Goal: Task Accomplishment & Management: Manage account settings

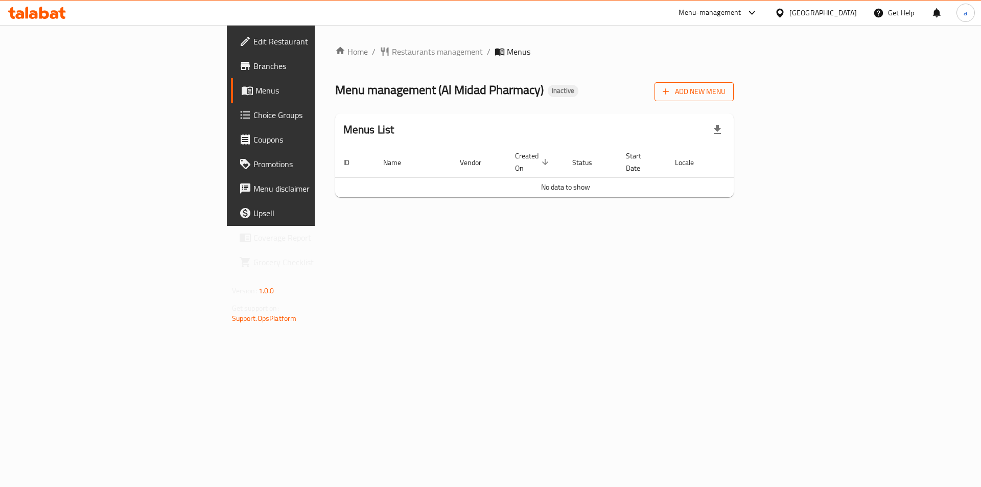
click at [725, 96] on span "Add New Menu" at bounding box center [693, 91] width 63 height 13
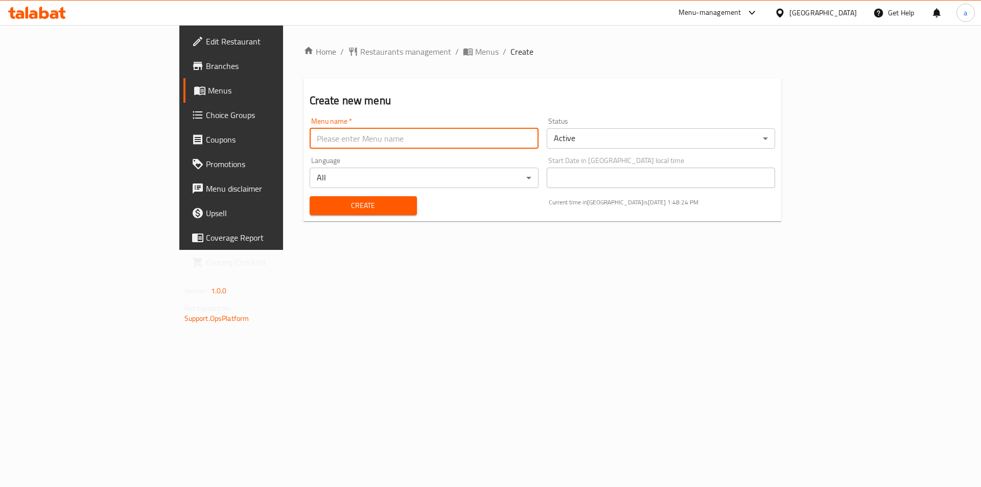
click at [492, 144] on input "text" at bounding box center [424, 138] width 229 height 20
type input "[PERSON_NAME]"
drag, startPoint x: 291, startPoint y: 133, endPoint x: 189, endPoint y: 147, distance: 102.5
click at [305, 147] on div "Menu name   * [PERSON_NAME] name *" at bounding box center [423, 132] width 237 height 39
type input "[DATE]"
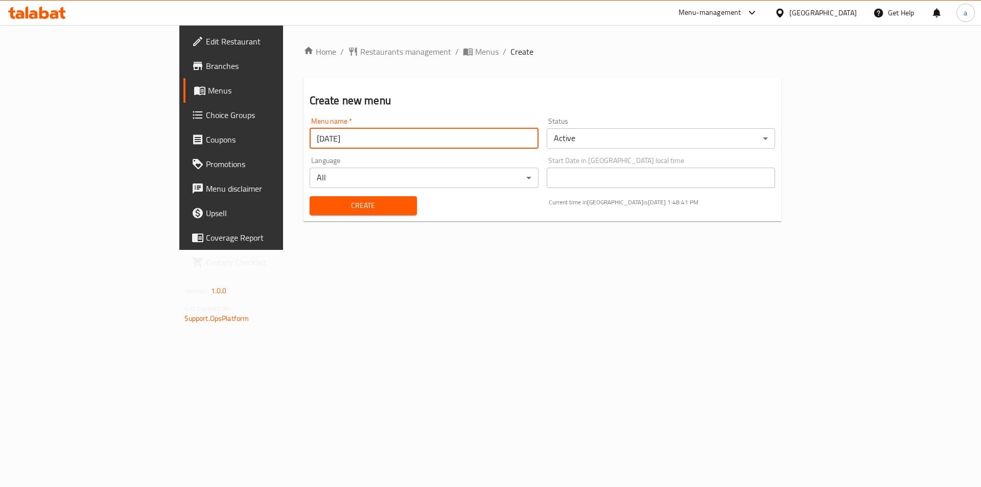
click at [597, 250] on div "Home / Restaurants management / Menus / Create Create new menu Menu name   * [D…" at bounding box center [542, 137] width 519 height 225
click at [325, 199] on span "Create" at bounding box center [363, 205] width 91 height 13
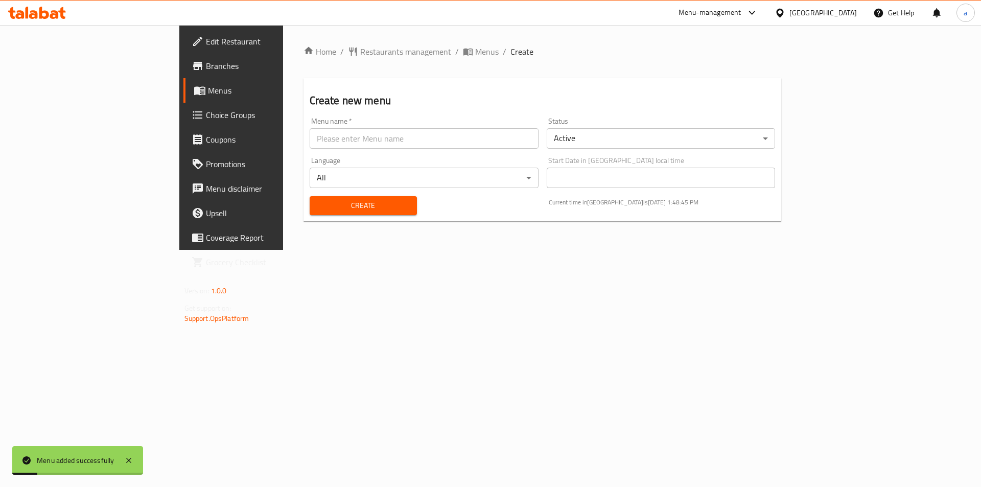
click at [183, 97] on link "Menus" at bounding box center [263, 90] width 160 height 25
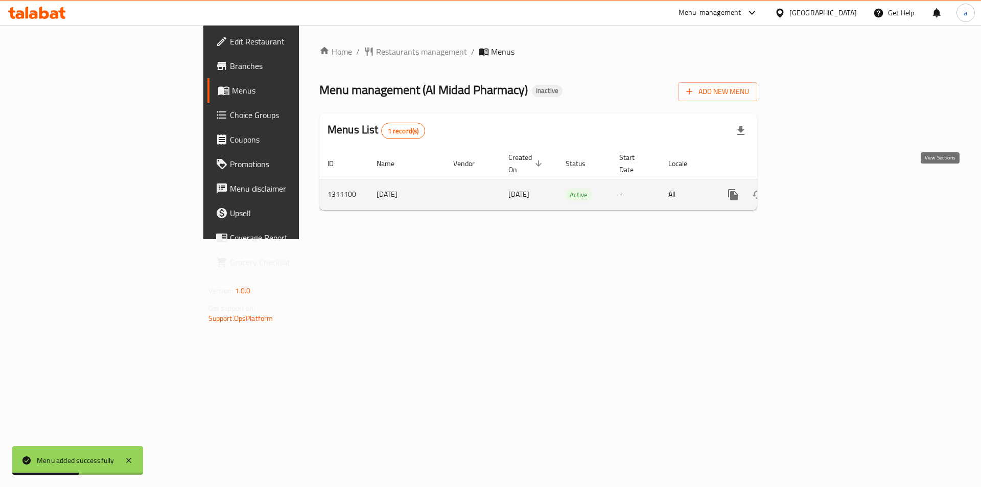
click at [811, 190] on icon "enhanced table" at bounding box center [806, 194] width 9 height 9
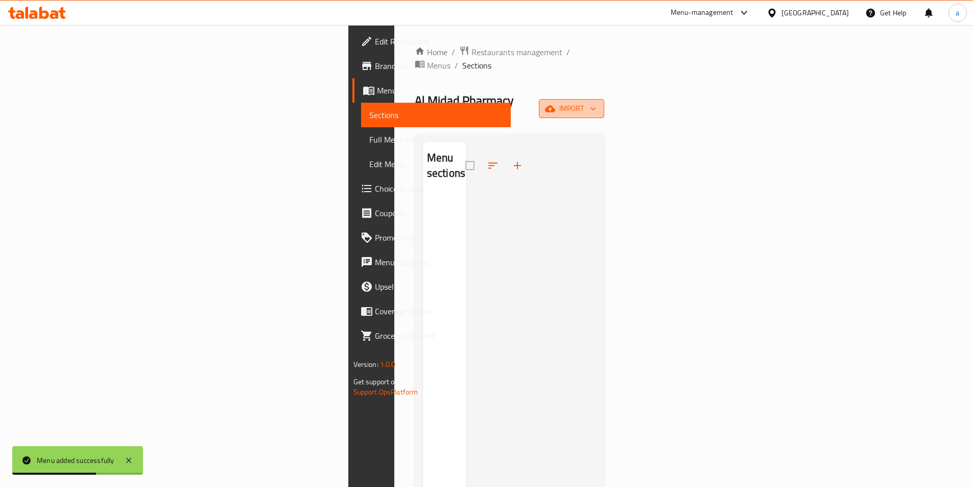
click at [596, 102] on span "import" at bounding box center [571, 108] width 49 height 13
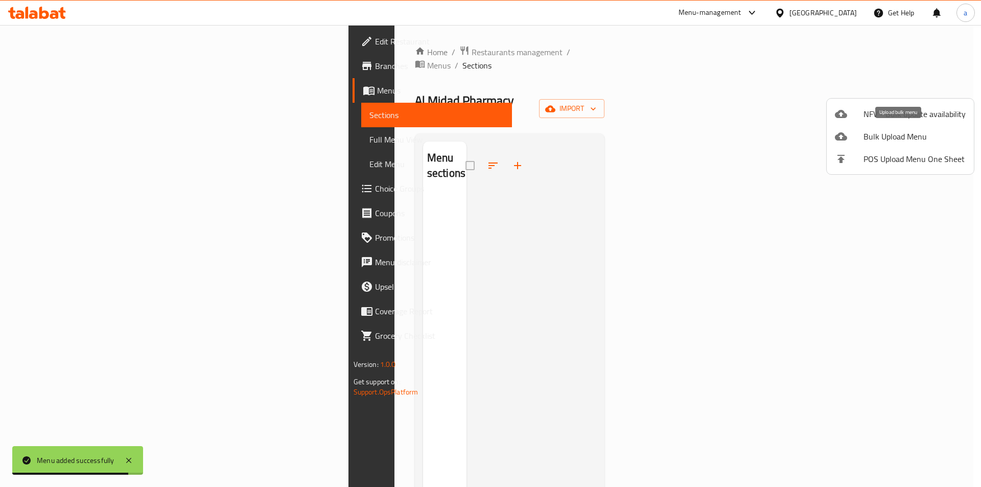
click at [880, 135] on span "Bulk Upload Menu" at bounding box center [914, 136] width 102 height 12
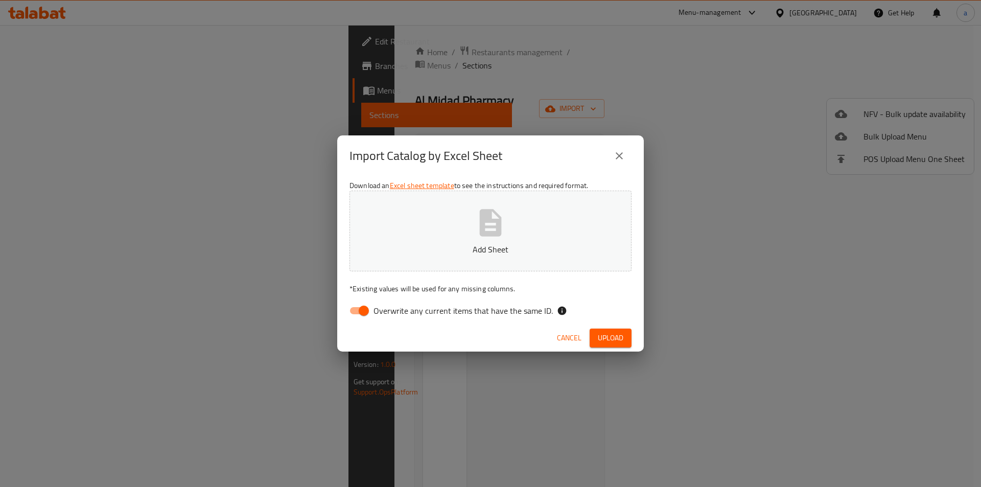
click at [365, 314] on input "Overwrite any current items that have the same ID." at bounding box center [364, 310] width 58 height 19
checkbox input "false"
click at [600, 332] on span "Upload" at bounding box center [611, 337] width 26 height 13
click at [436, 254] on p "Add Sheet" at bounding box center [490, 249] width 250 height 12
click at [606, 334] on span "Upload" at bounding box center [611, 337] width 26 height 13
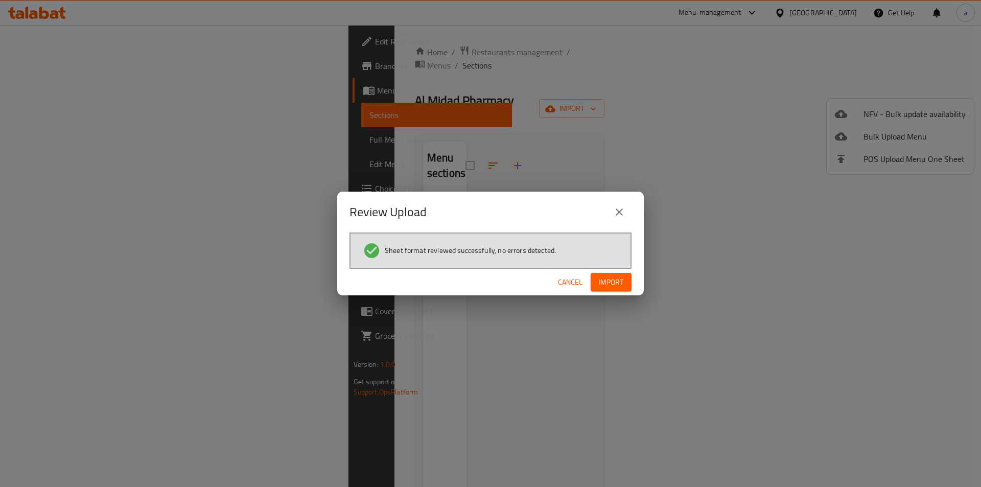
click at [624, 281] on button "Import" at bounding box center [610, 282] width 41 height 19
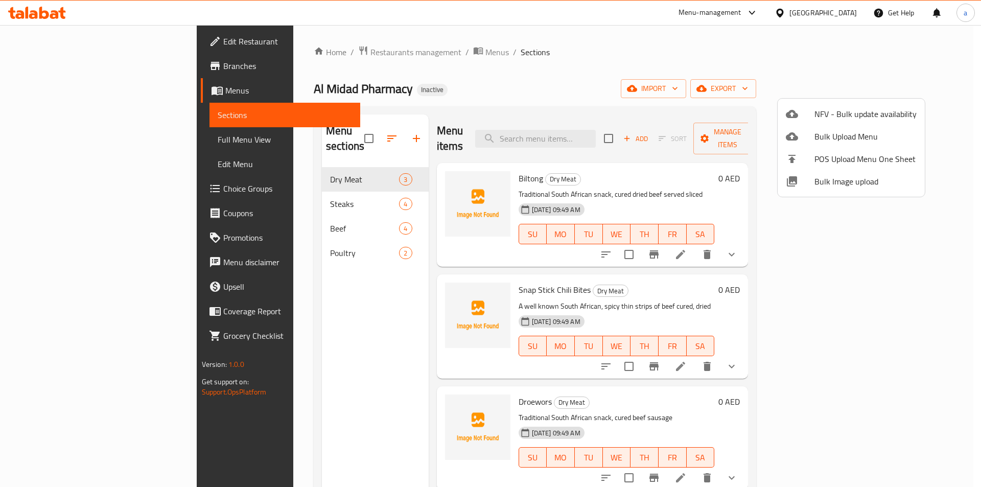
click at [74, 139] on div at bounding box center [490, 243] width 981 height 487
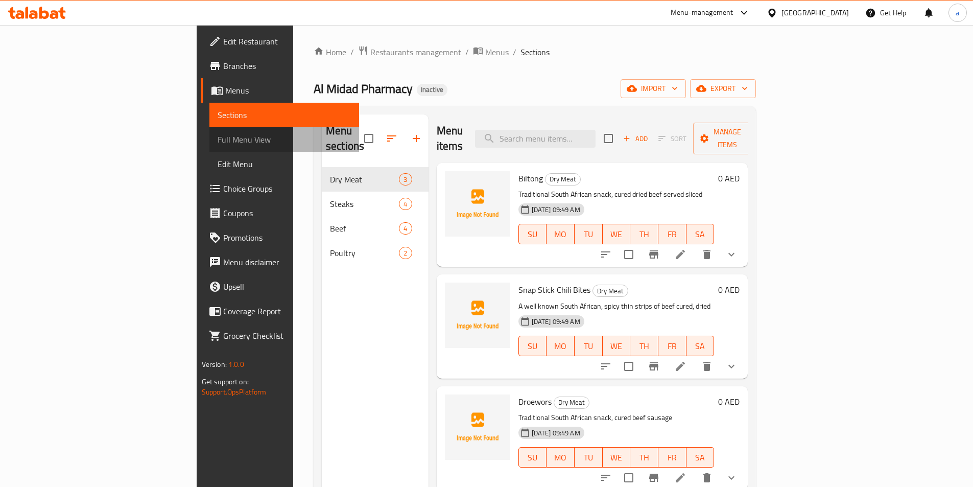
click at [218, 140] on span "Full Menu View" at bounding box center [284, 139] width 133 height 12
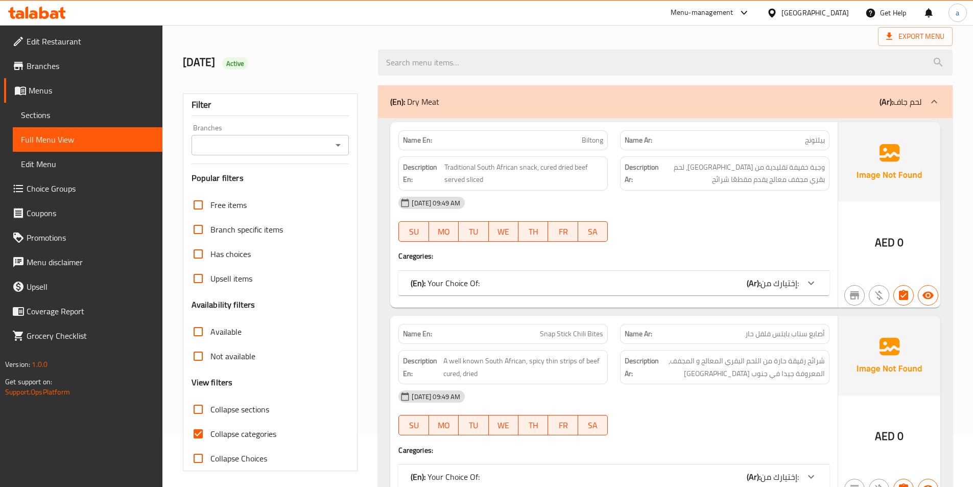
scroll to position [51, 0]
click at [200, 434] on input "Collapse categories" at bounding box center [198, 434] width 25 height 25
checkbox input "false"
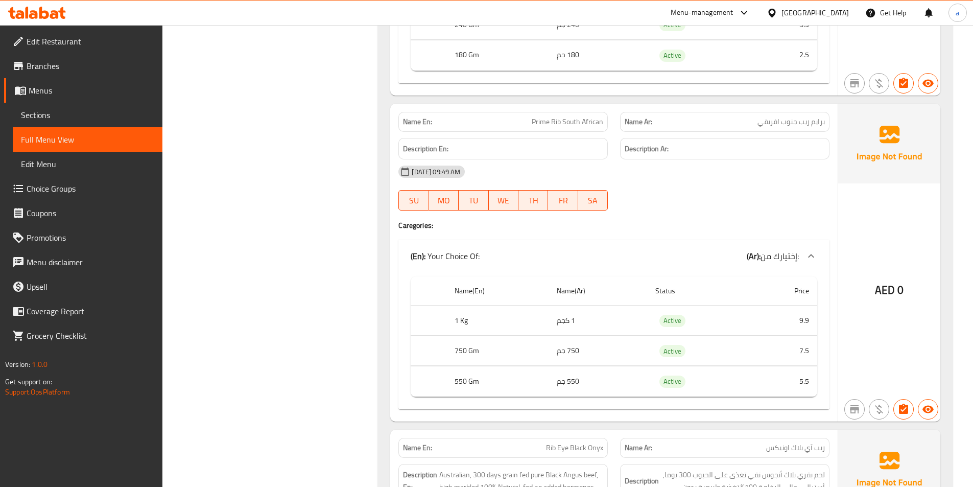
scroll to position [1839, 0]
click at [608, 317] on td "1 كجم" at bounding box center [598, 320] width 99 height 30
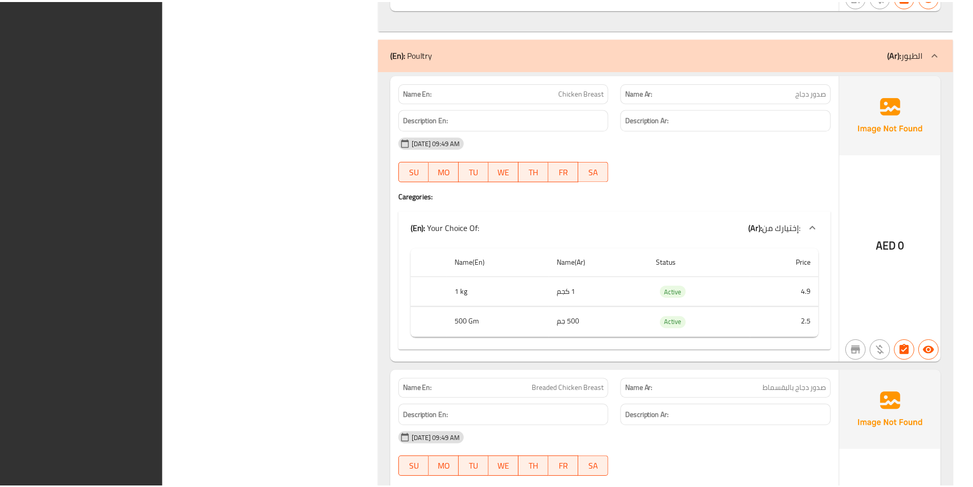
scroll to position [4052, 0]
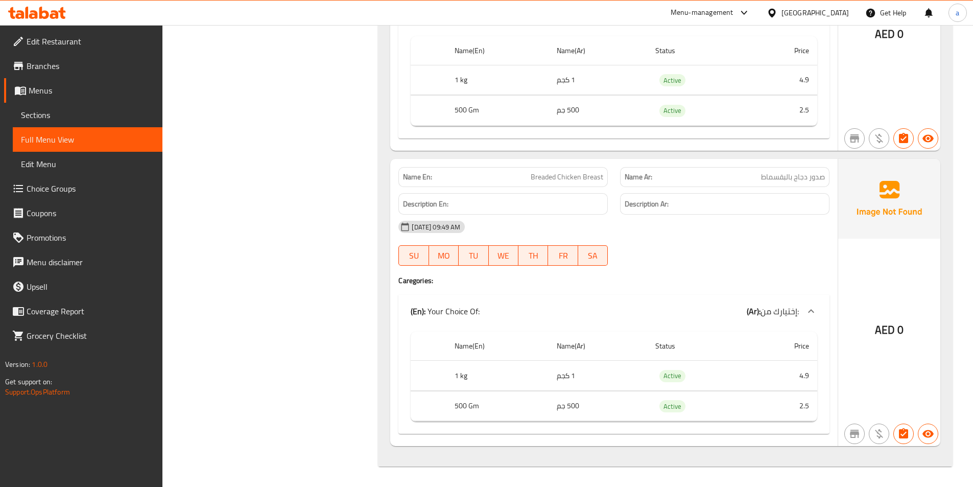
click at [99, 62] on span "Branches" at bounding box center [91, 66] width 128 height 12
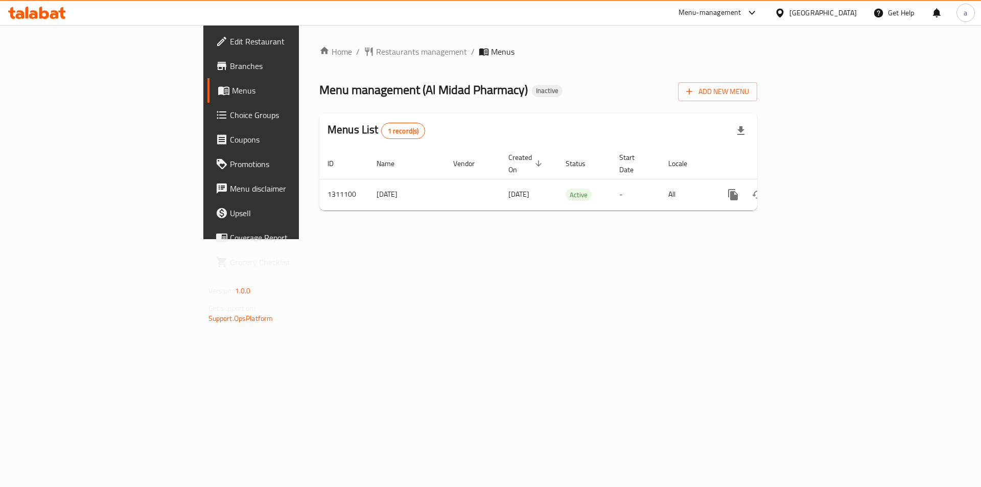
click at [230, 44] on span "Edit Restaurant" at bounding box center [294, 41] width 129 height 12
